Goal: Task Accomplishment & Management: Manage account settings

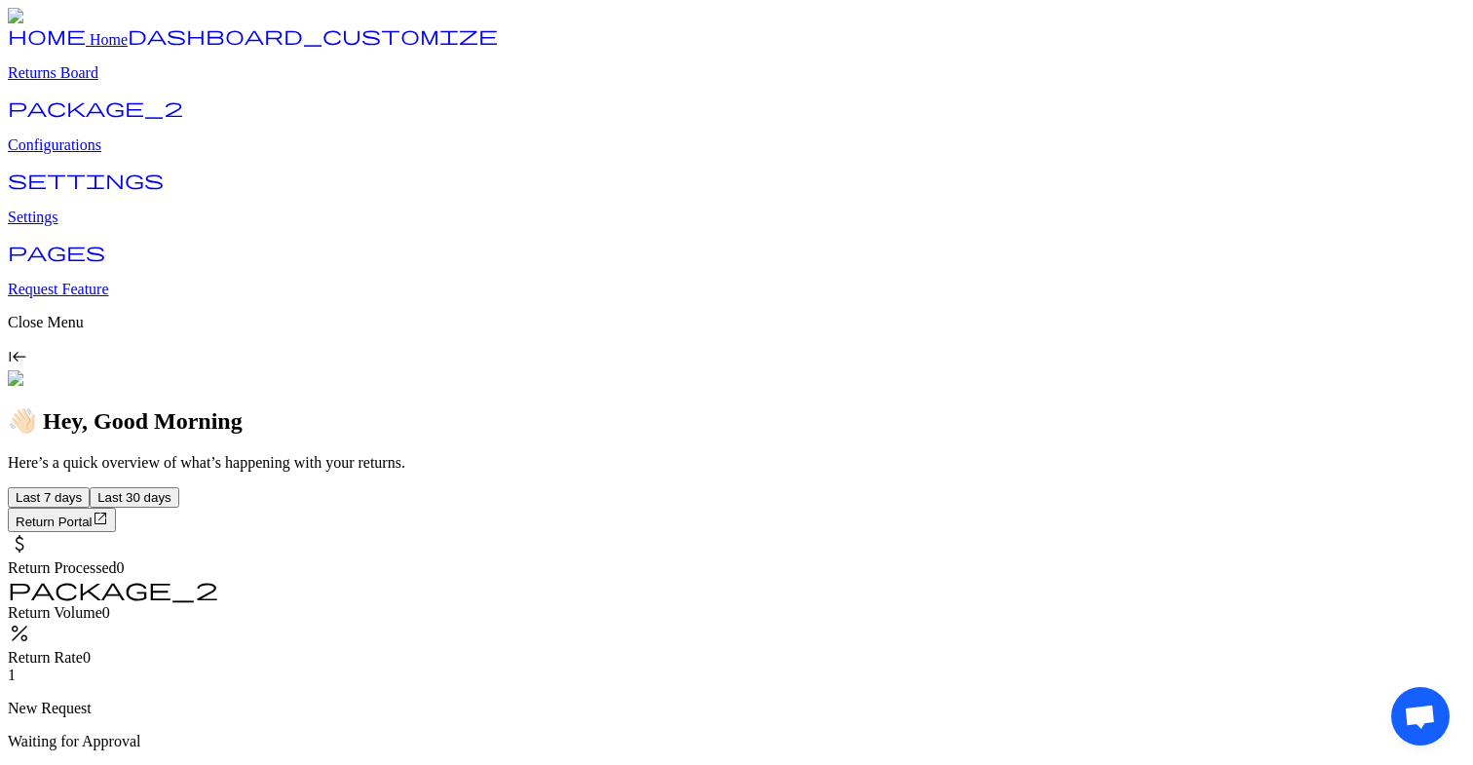
click at [179, 487] on button "Last 30 days" at bounding box center [135, 497] width 90 height 20
click at [82, 490] on span "Last 7 days" at bounding box center [49, 497] width 66 height 15
click at [121, 82] on p "Returns Board" at bounding box center [737, 73] width 1458 height 18
click at [115, 154] on p "Configurations" at bounding box center [737, 145] width 1458 height 18
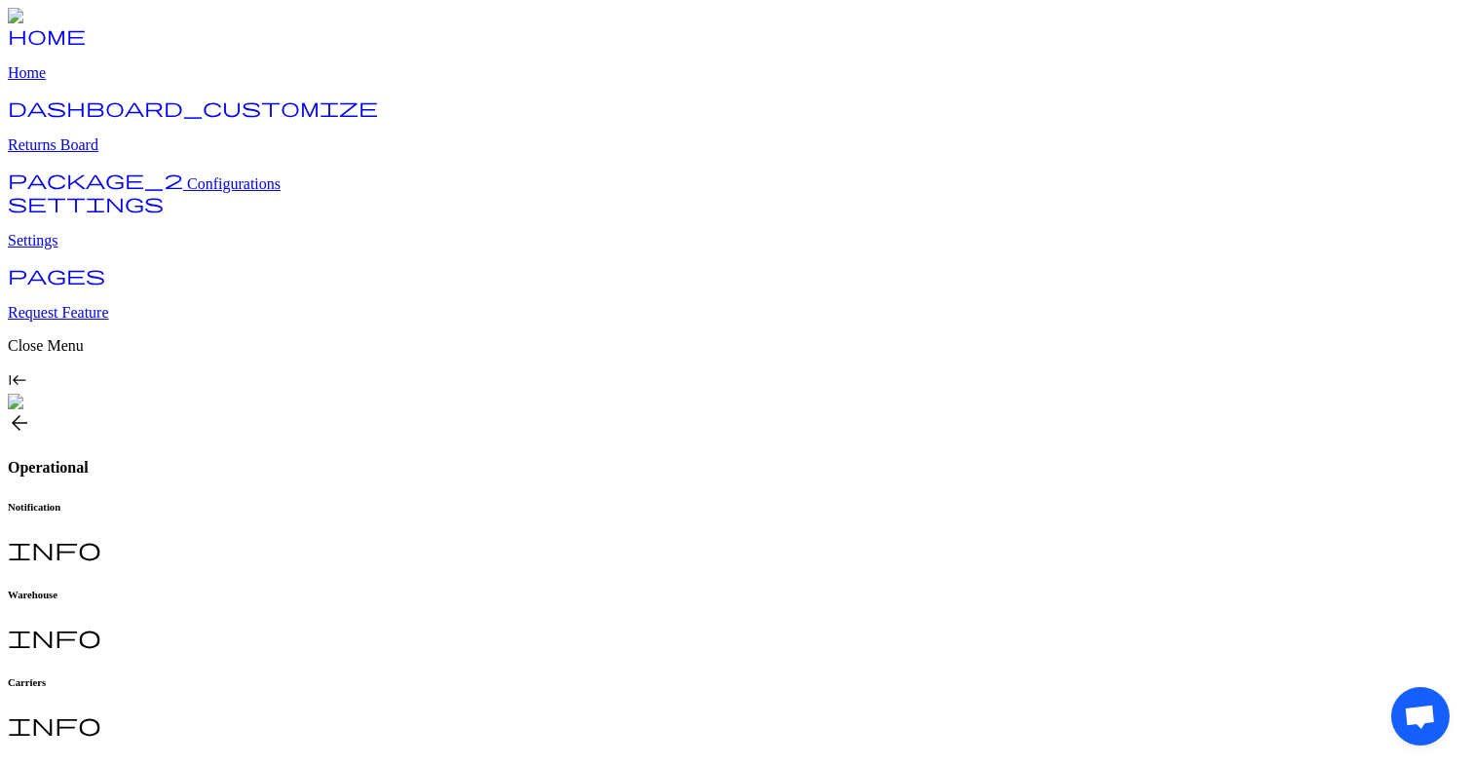
click at [595, 676] on h6 "Carriers" at bounding box center [737, 682] width 1458 height 12
